Goal: Check status: Check status

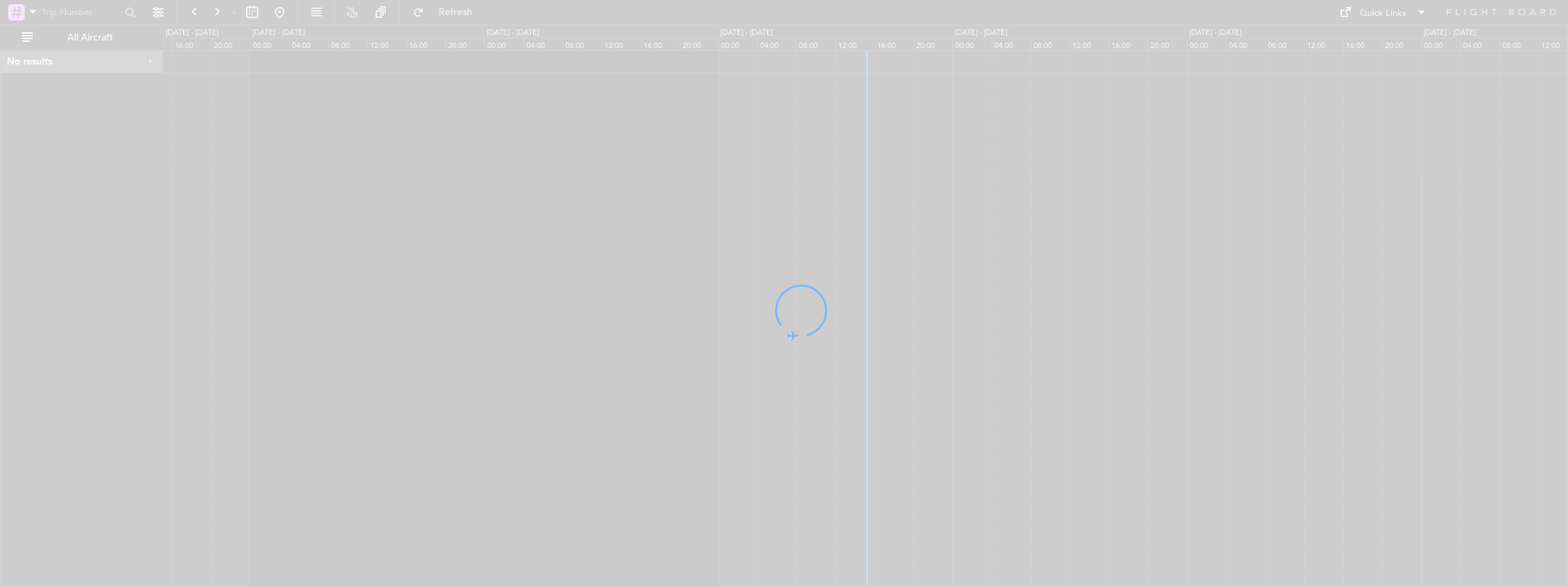
drag, startPoint x: 1049, startPoint y: 343, endPoint x: 980, endPoint y: 345, distance: 69.3
click at [980, 345] on div at bounding box center [784, 293] width 1568 height 587
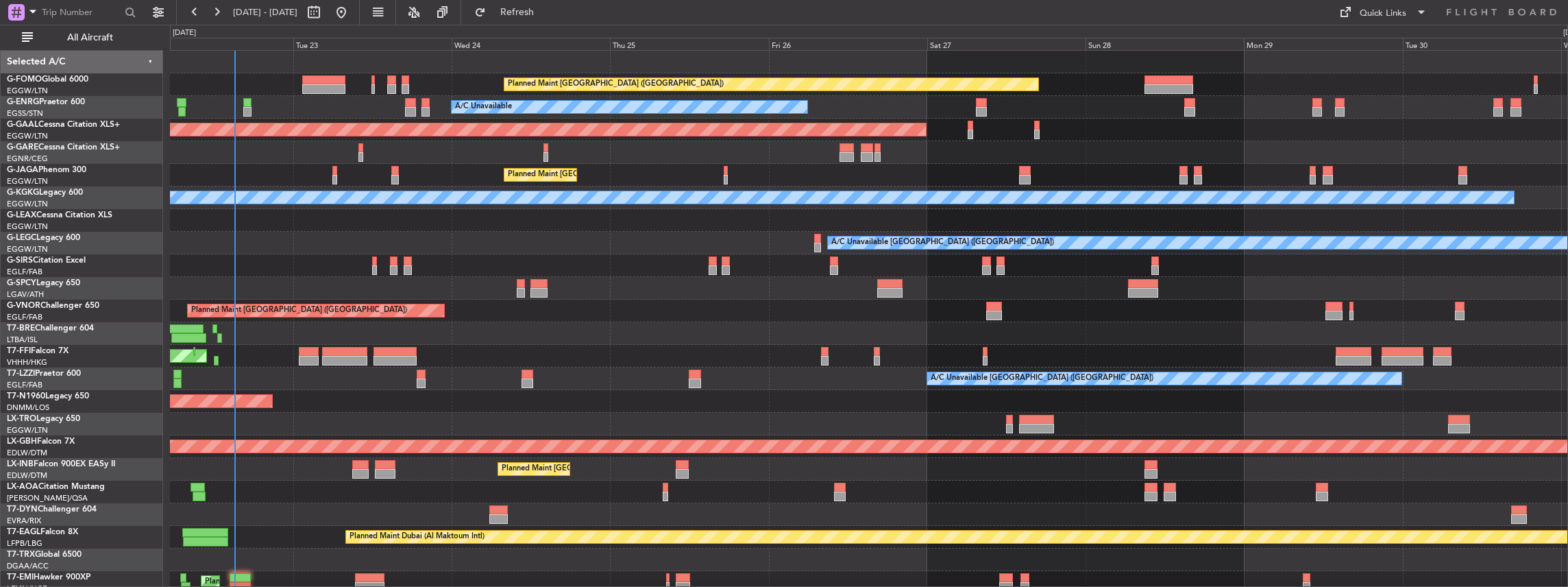
click at [489, 345] on div "Planned Maint [GEOGRAPHIC_DATA] ([GEOGRAPHIC_DATA]) A/C Unavailable AOG Maint […" at bounding box center [869, 413] width 1398 height 724
click at [65, 40] on span "All Aircraft" at bounding box center [90, 38] width 109 height 10
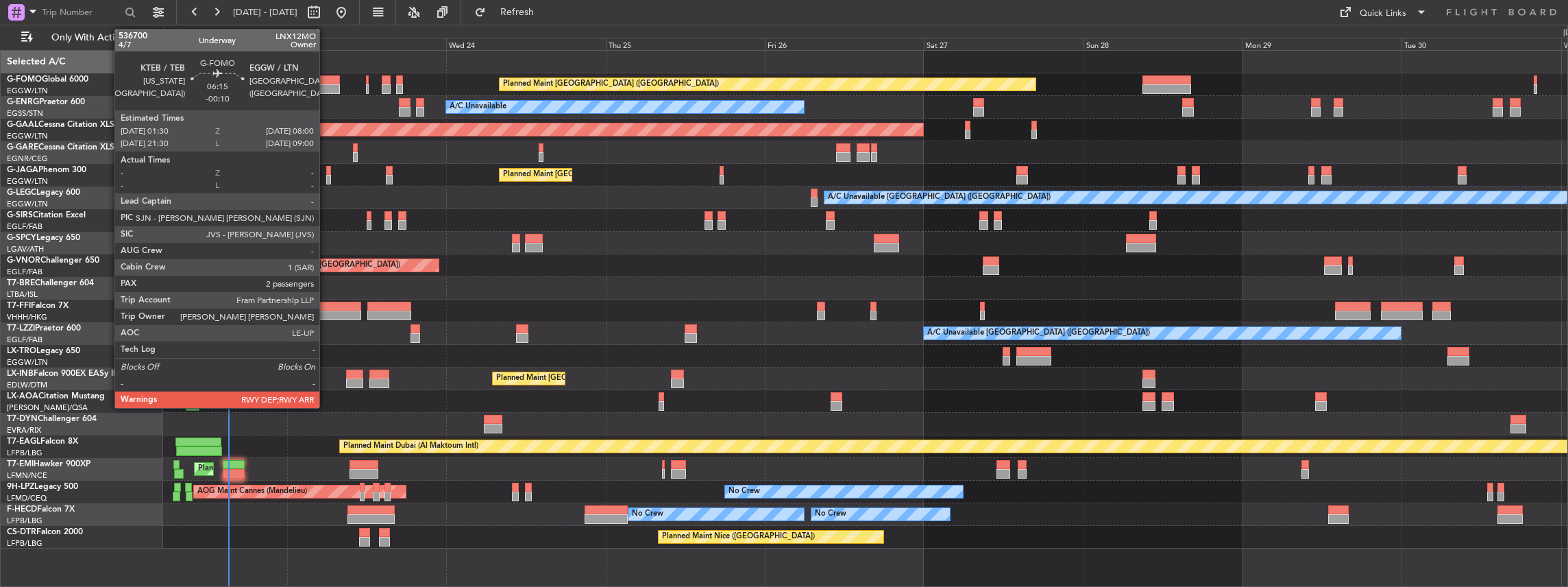
click at [326, 83] on div at bounding box center [317, 80] width 43 height 10
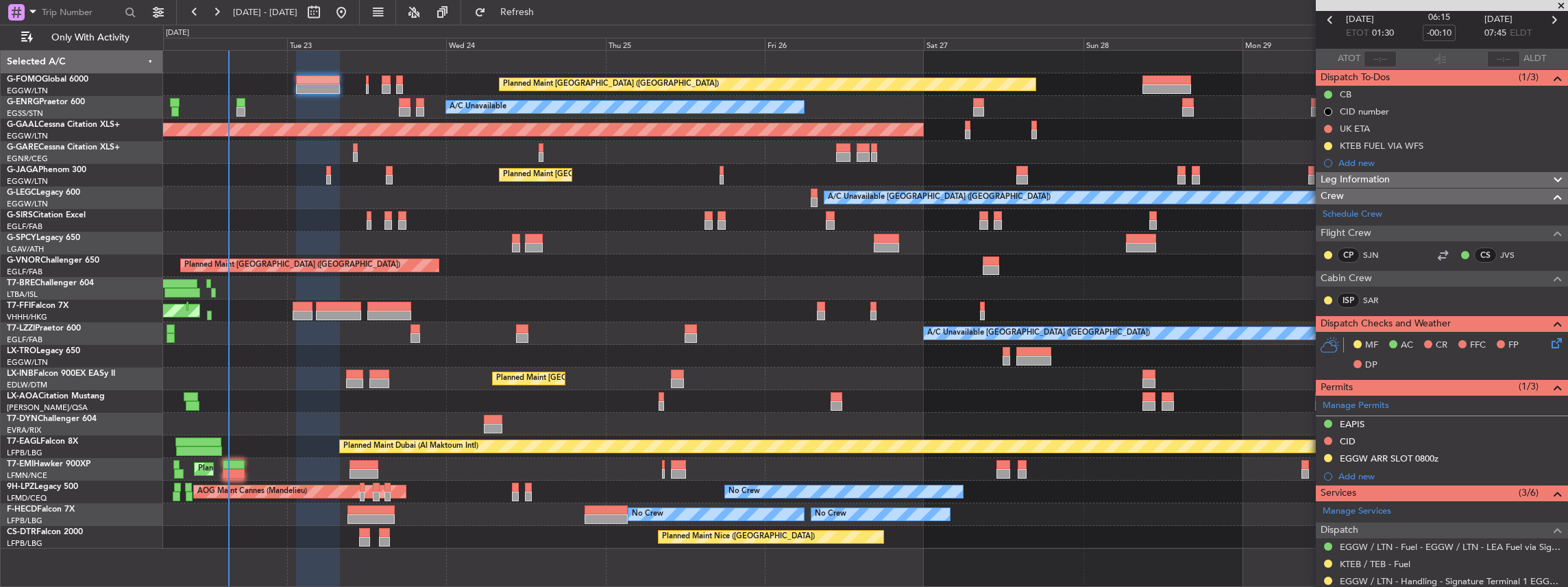
scroll to position [137, 0]
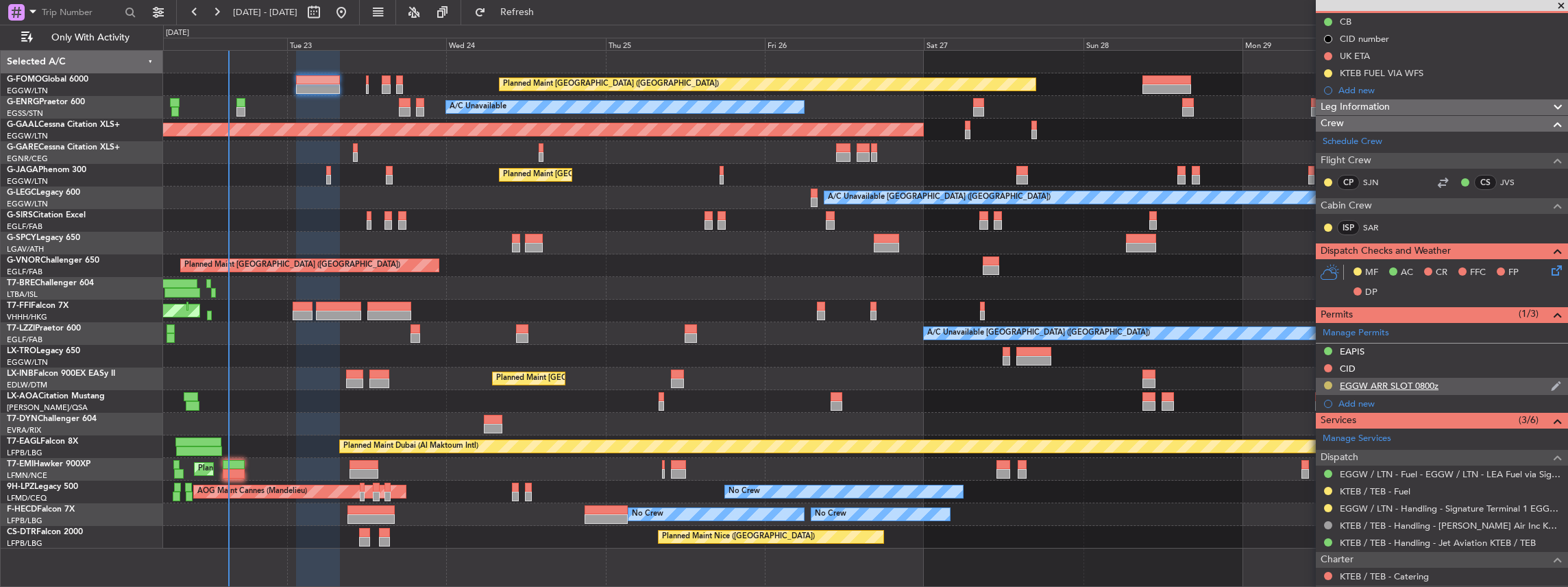
click at [1328, 382] on button at bounding box center [1328, 385] width 8 height 8
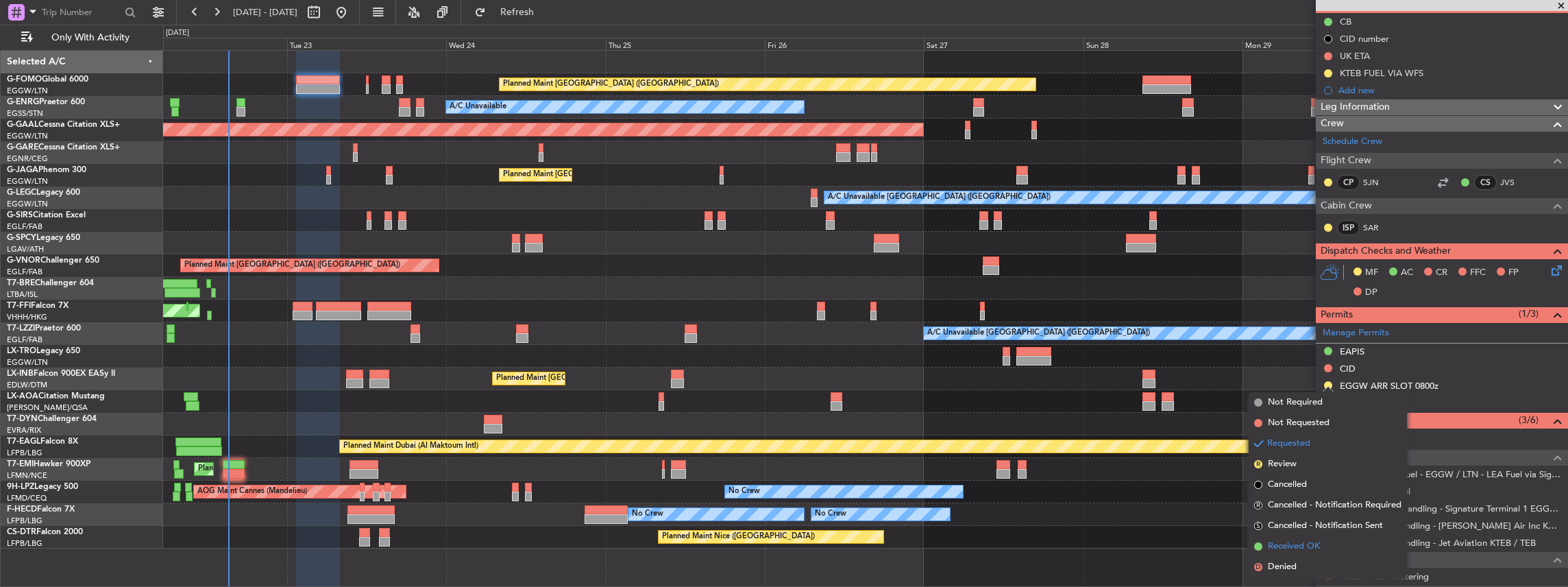
click at [1280, 540] on span "Received OK" at bounding box center [1294, 546] width 52 height 14
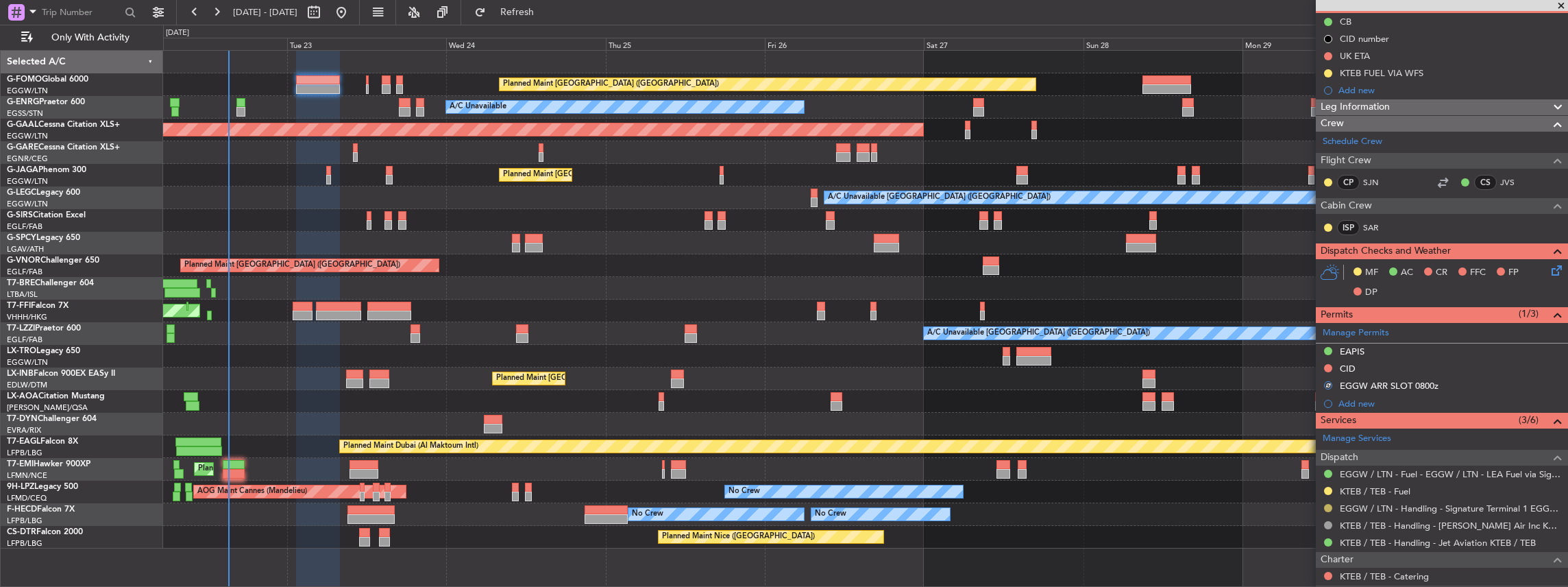
click at [1327, 505] on button at bounding box center [1328, 508] width 8 height 8
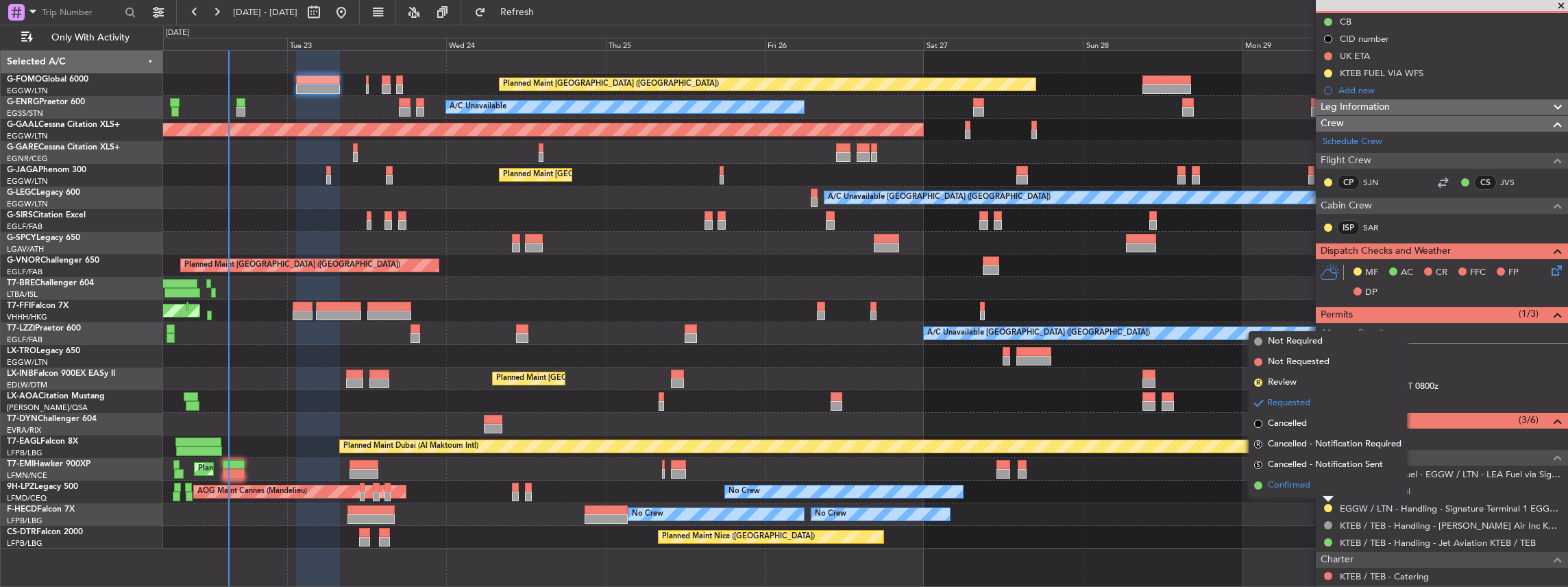
click at [1291, 478] on span "Confirmed" at bounding box center [1289, 485] width 42 height 14
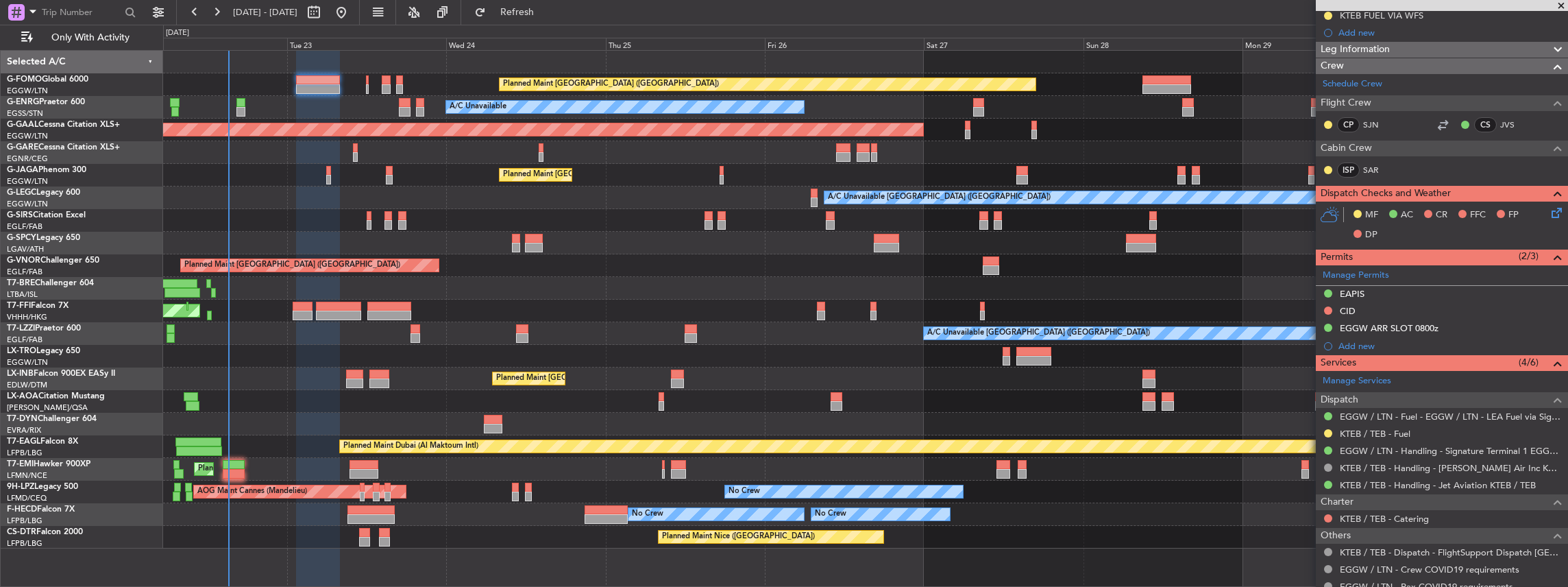
scroll to position [228, 0]
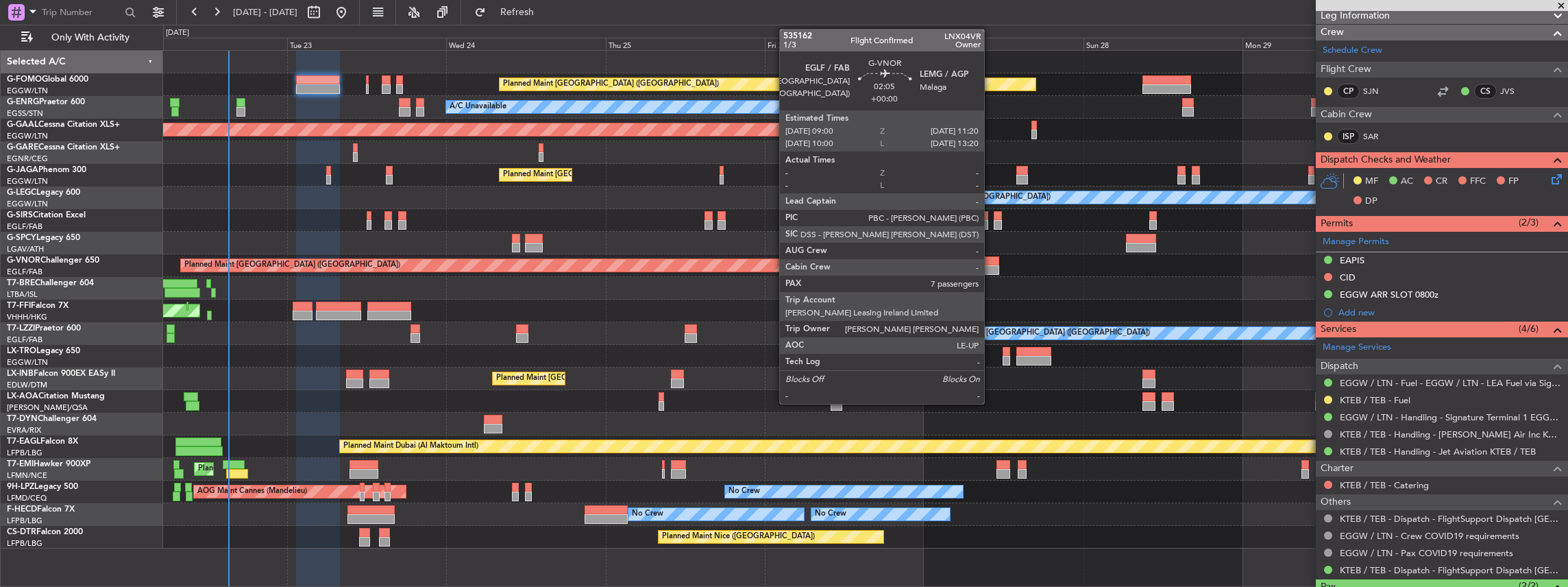
click at [991, 265] on div at bounding box center [991, 270] width 16 height 10
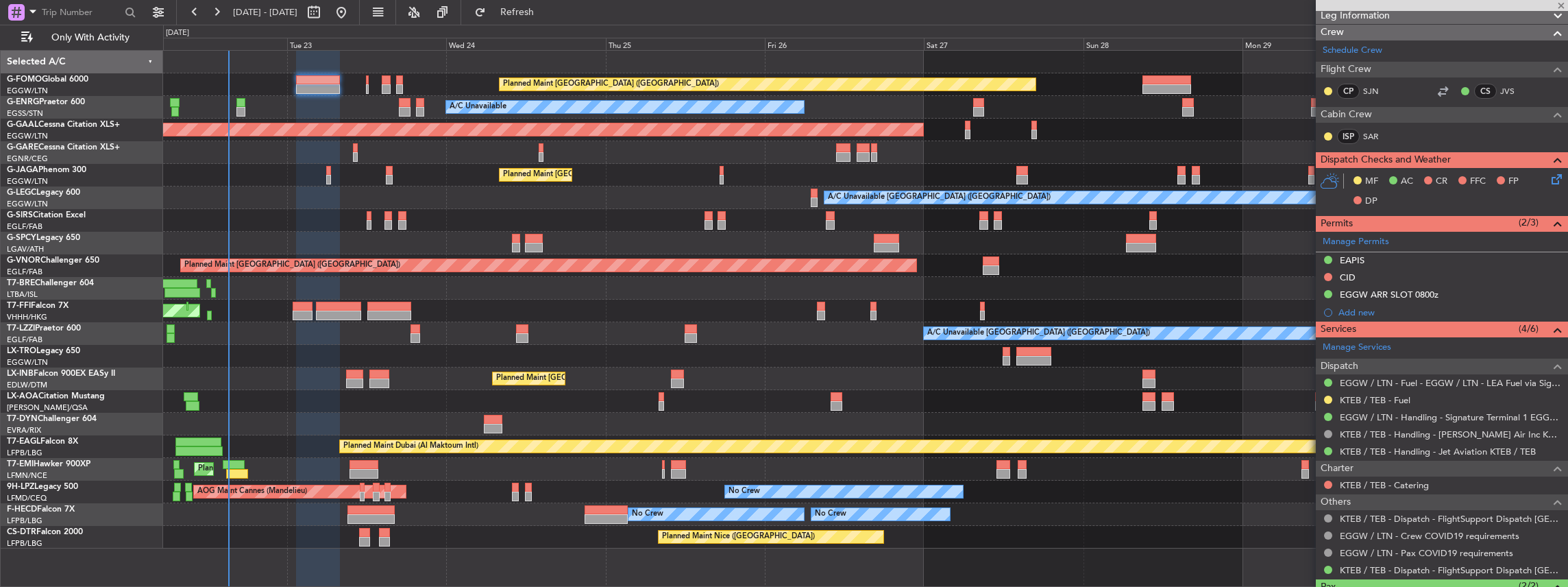
type input "7"
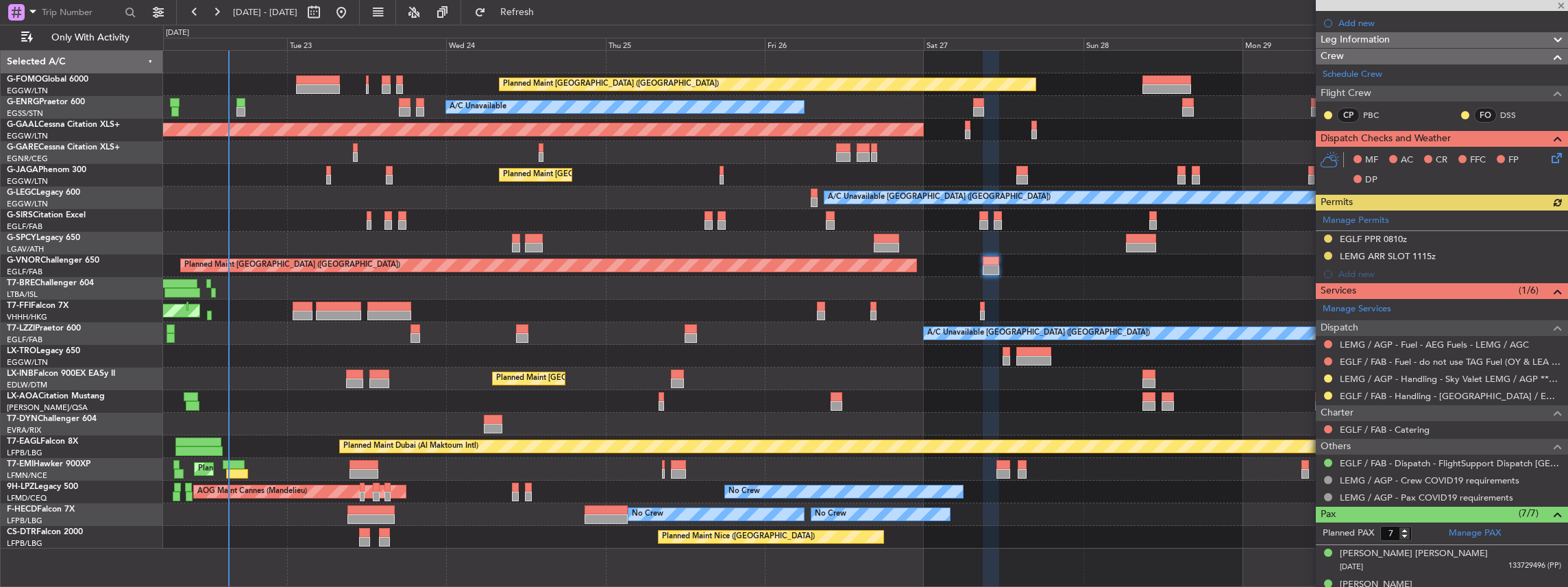
scroll to position [182, 0]
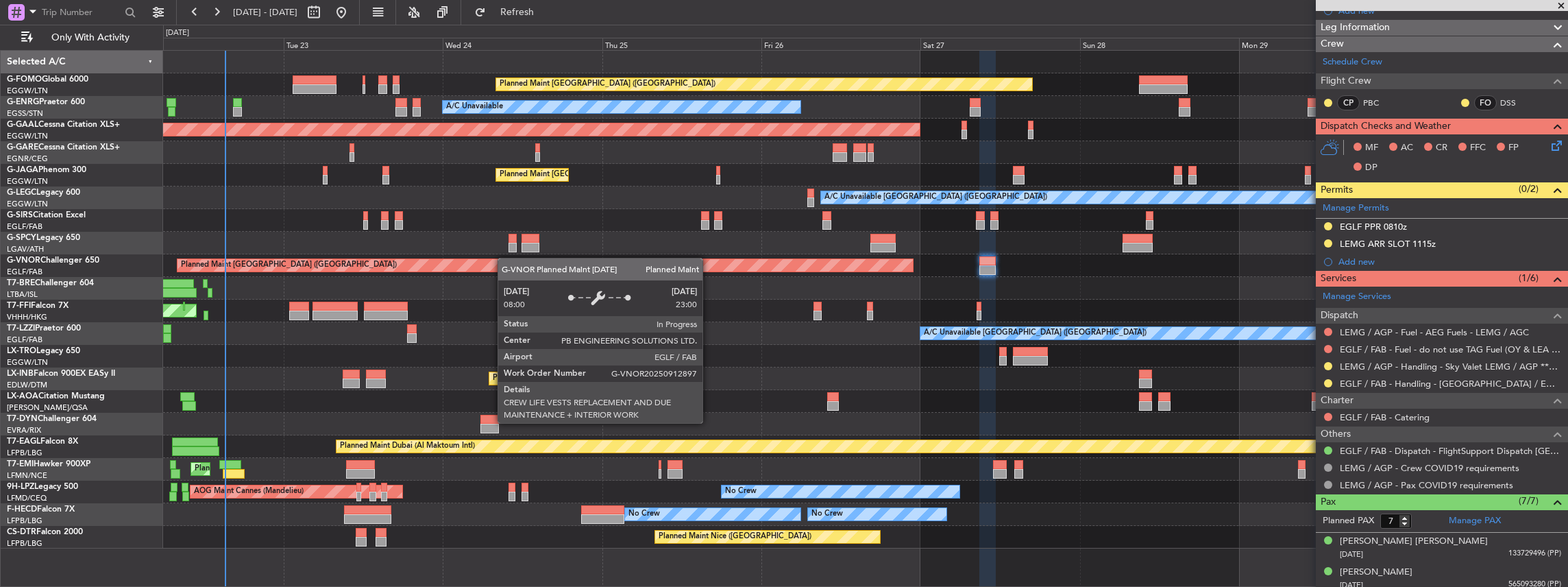
click at [496, 267] on div "Planned Maint [GEOGRAPHIC_DATA] ([GEOGRAPHIC_DATA])" at bounding box center [865, 265] width 1405 height 23
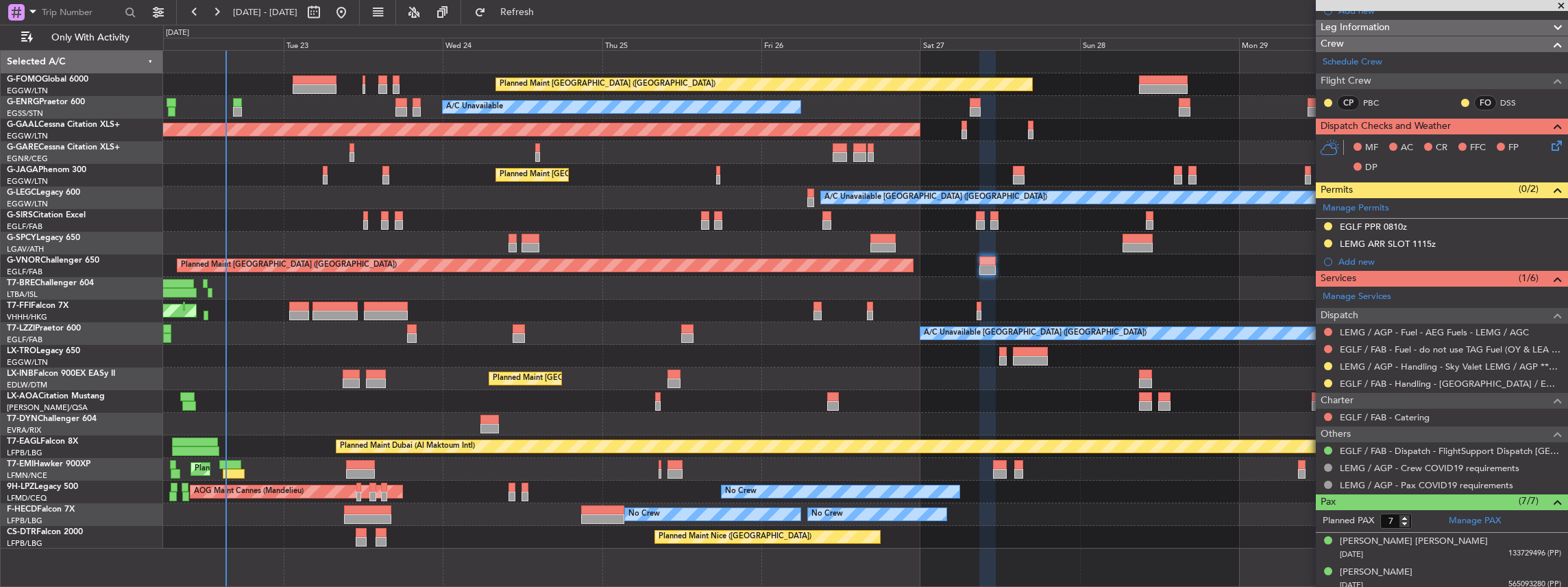
click at [1166, 432] on div at bounding box center [865, 424] width 1405 height 23
